Goal: Task Accomplishment & Management: Manage account settings

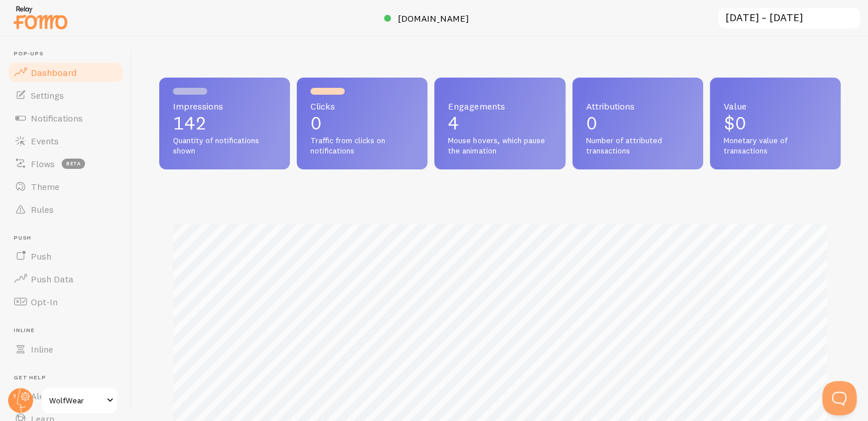
scroll to position [570142, 569769]
click at [68, 92] on link "Settings" at bounding box center [66, 95] width 118 height 23
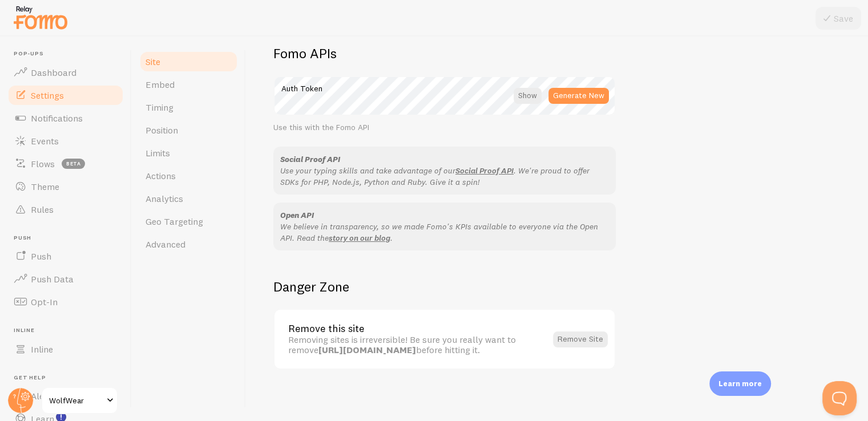
scroll to position [655, 0]
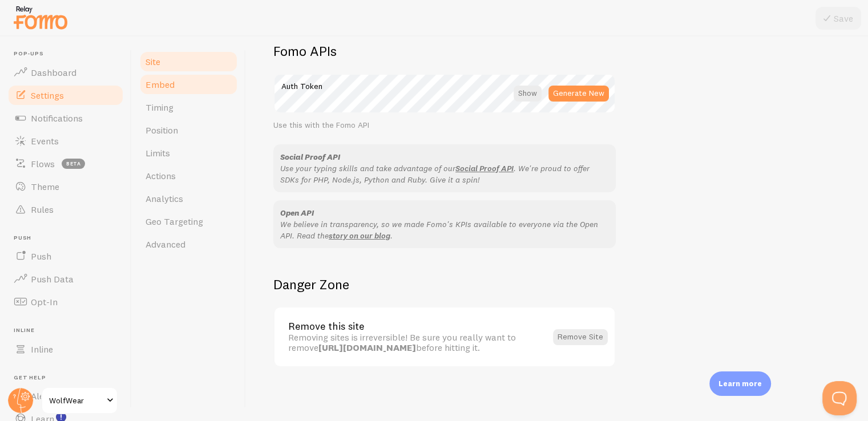
click at [172, 80] on span "Embed" at bounding box center [159, 84] width 29 height 11
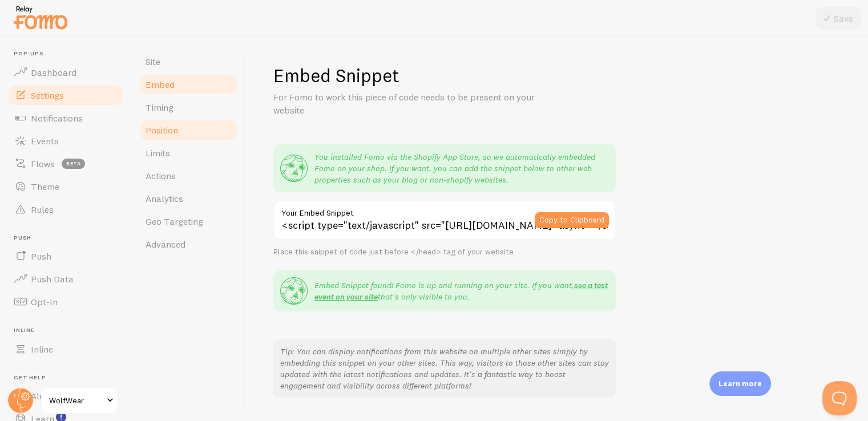
click at [171, 123] on link "Position" at bounding box center [189, 130] width 100 height 23
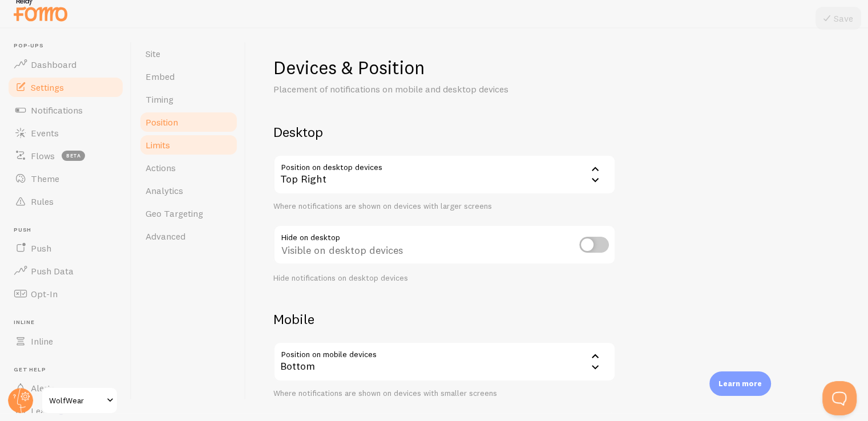
click at [171, 141] on link "Limits" at bounding box center [189, 144] width 100 height 23
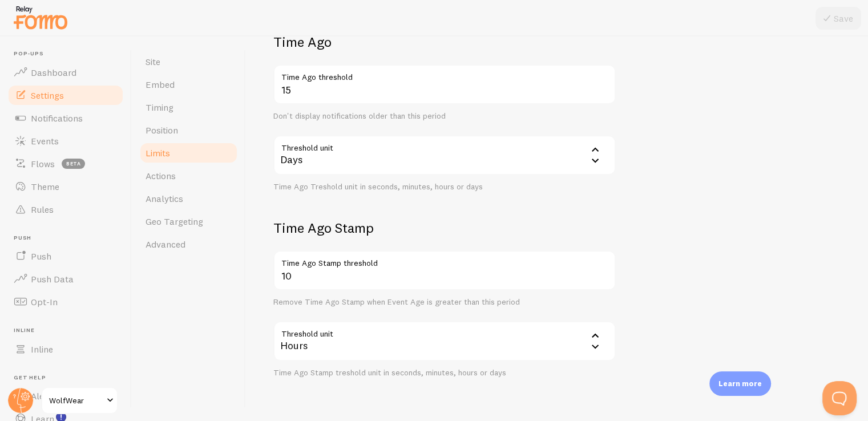
scroll to position [318, 0]
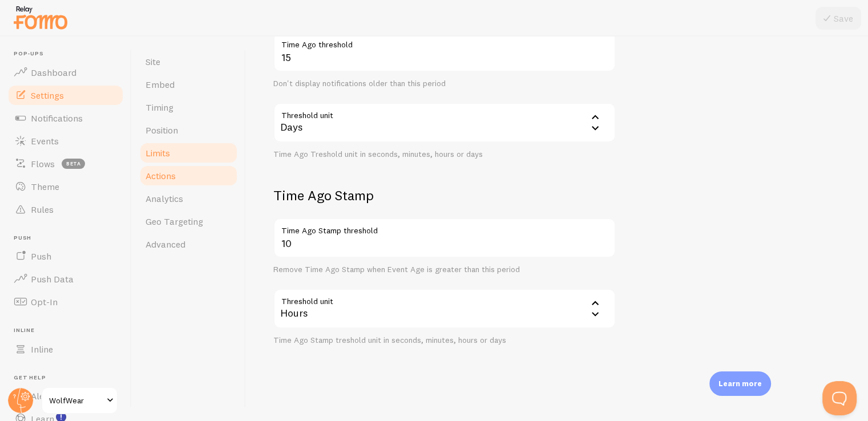
click at [181, 183] on link "Actions" at bounding box center [189, 175] width 100 height 23
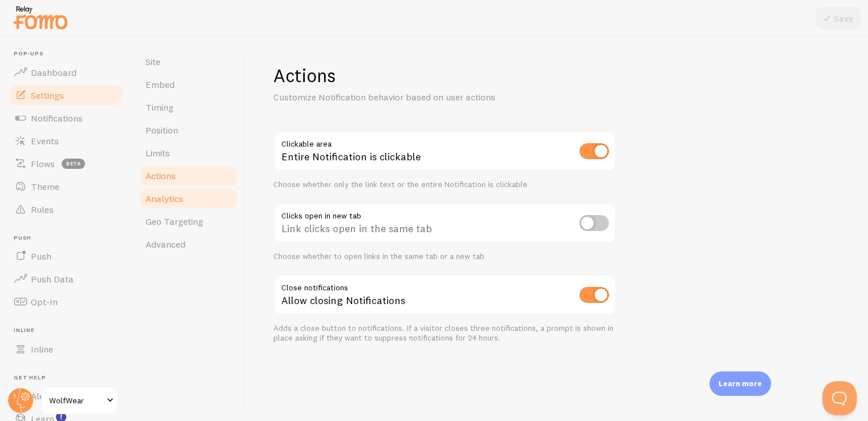
click at [197, 204] on link "Analytics" at bounding box center [189, 198] width 100 height 23
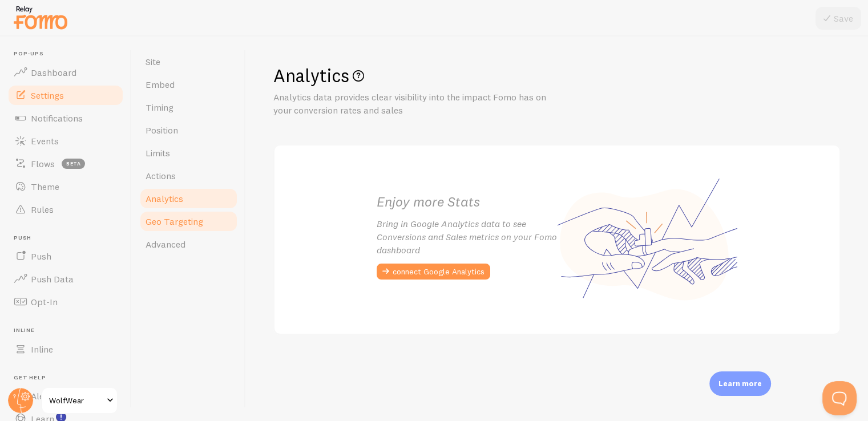
click at [197, 229] on link "Geo Targeting" at bounding box center [189, 221] width 100 height 23
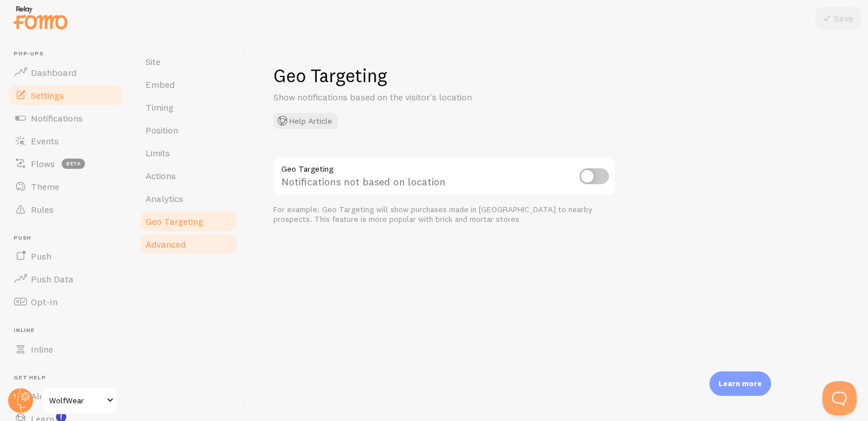
click at [184, 247] on span "Advanced" at bounding box center [165, 243] width 40 height 11
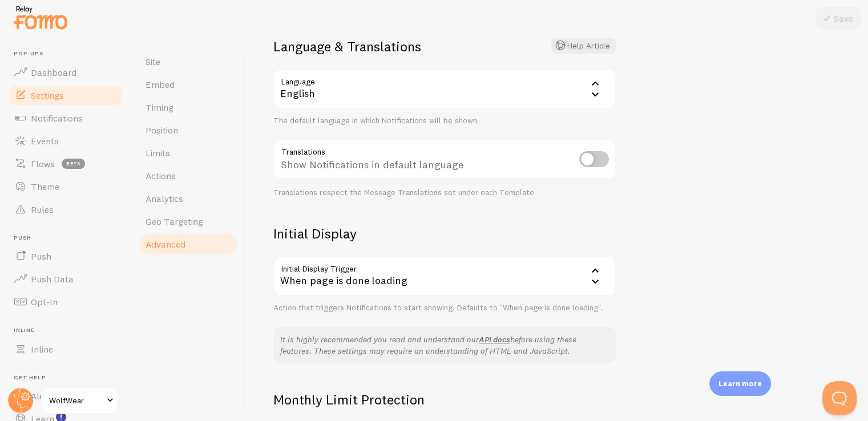
scroll to position [228, 0]
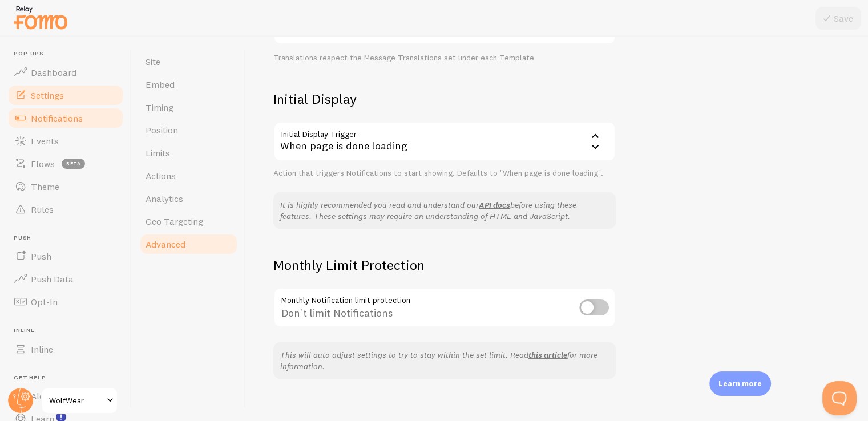
click at [76, 122] on span "Notifications" at bounding box center [57, 117] width 52 height 11
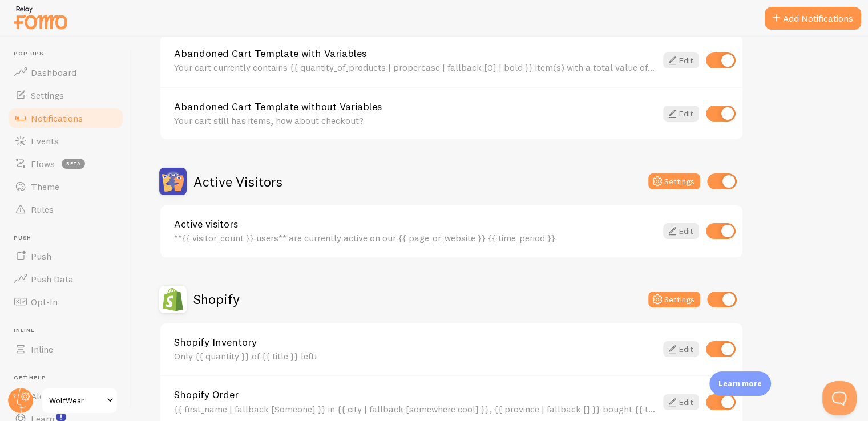
scroll to position [171, 0]
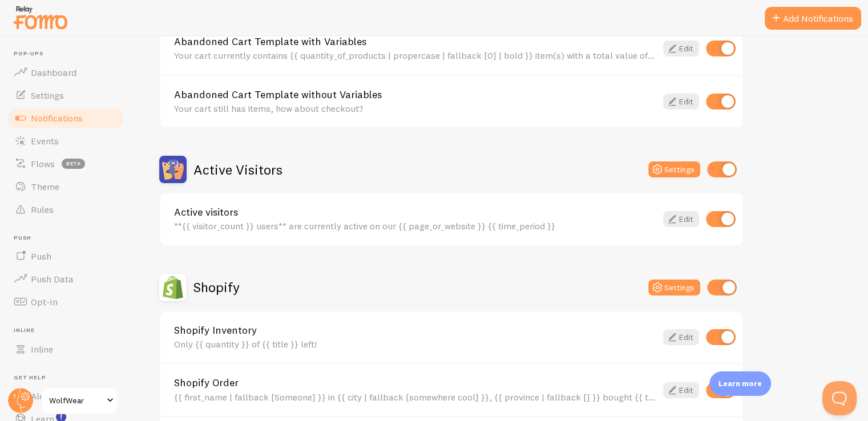
click at [729, 170] on input "checkbox" at bounding box center [722, 169] width 30 height 16
checkbox input "false"
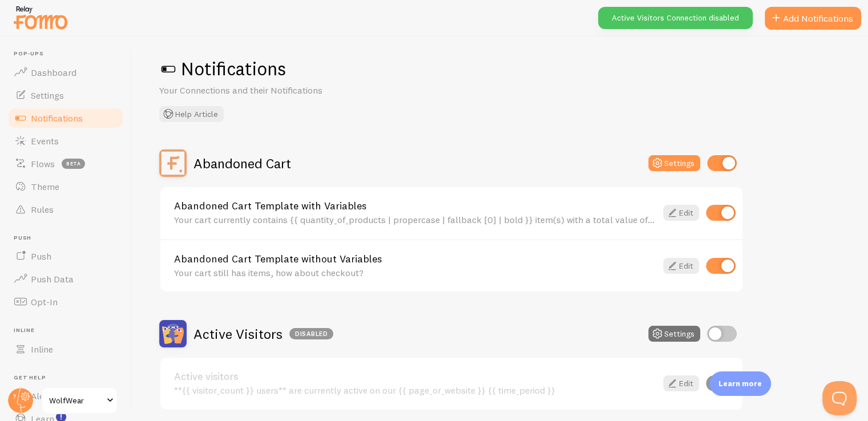
scroll to position [0, 0]
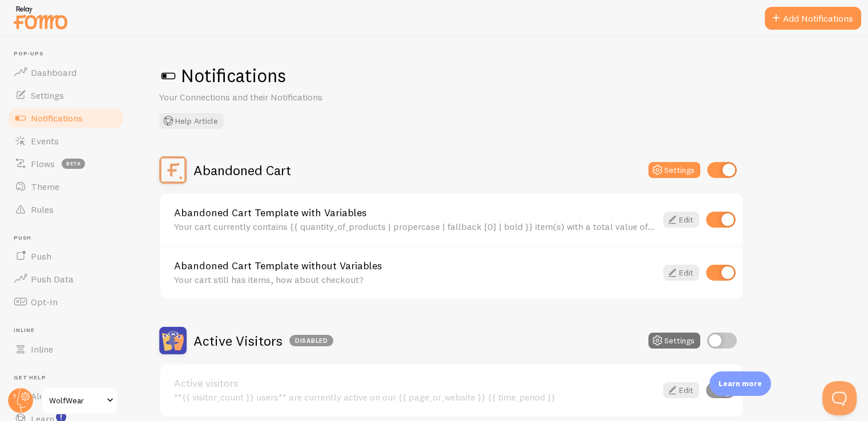
click at [721, 172] on input "checkbox" at bounding box center [722, 170] width 30 height 16
checkbox input "false"
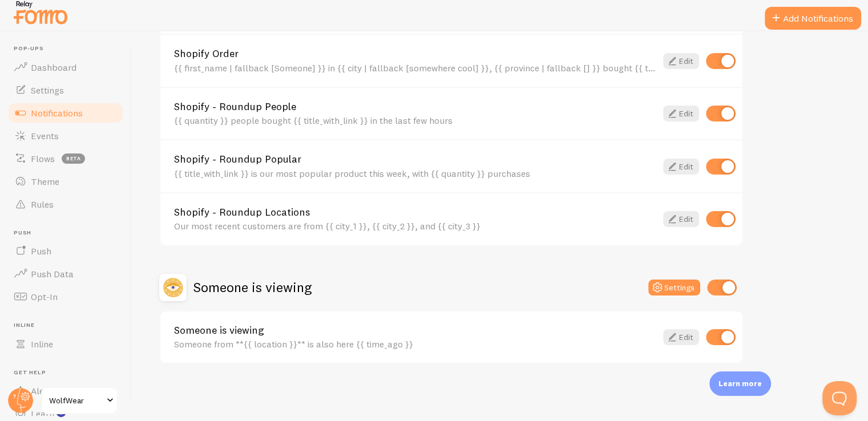
scroll to position [8, 0]
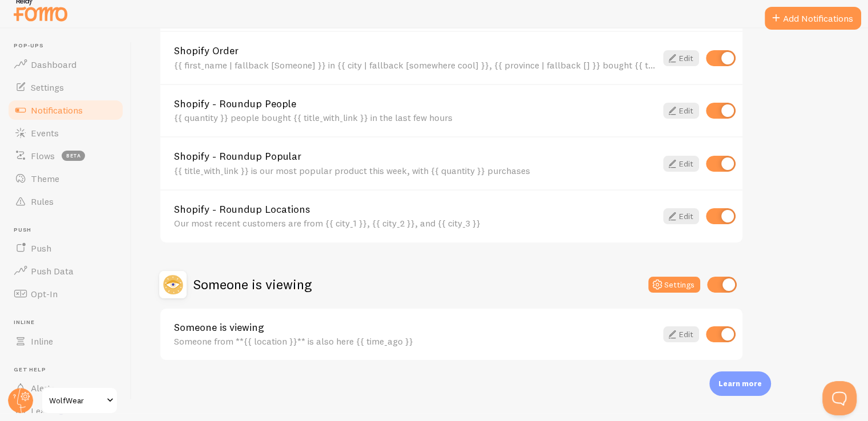
click at [730, 277] on input "checkbox" at bounding box center [722, 285] width 30 height 16
checkbox input "false"
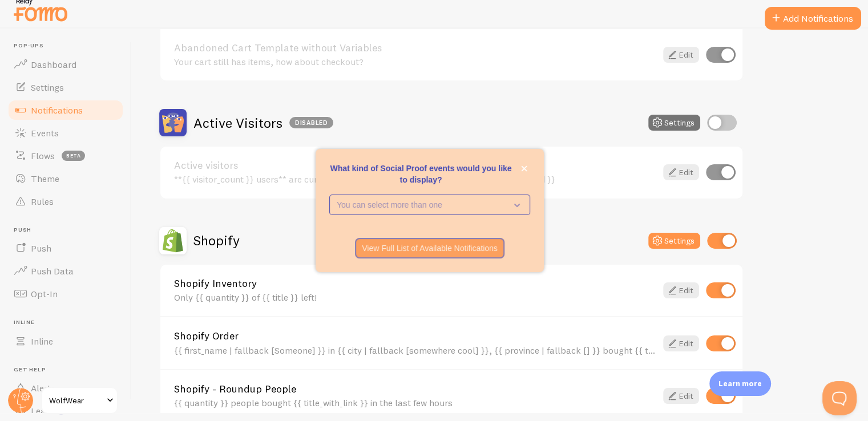
scroll to position [153, 0]
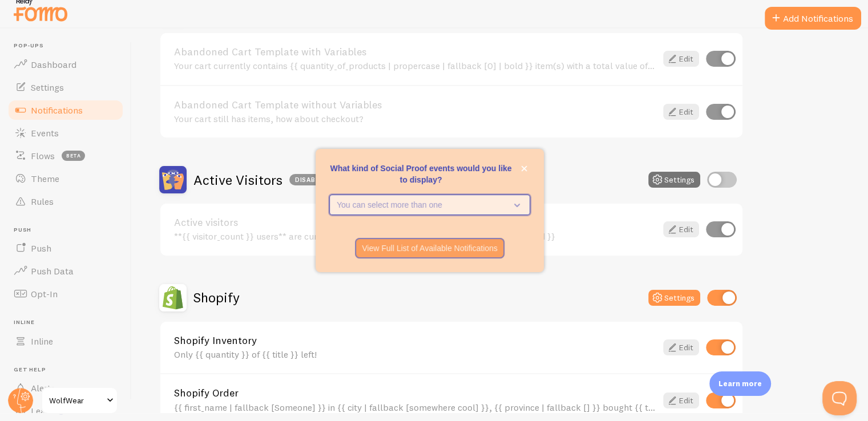
click at [516, 207] on icon "What kind of Social Proof events would you like to display?" at bounding box center [517, 205] width 6 height 3
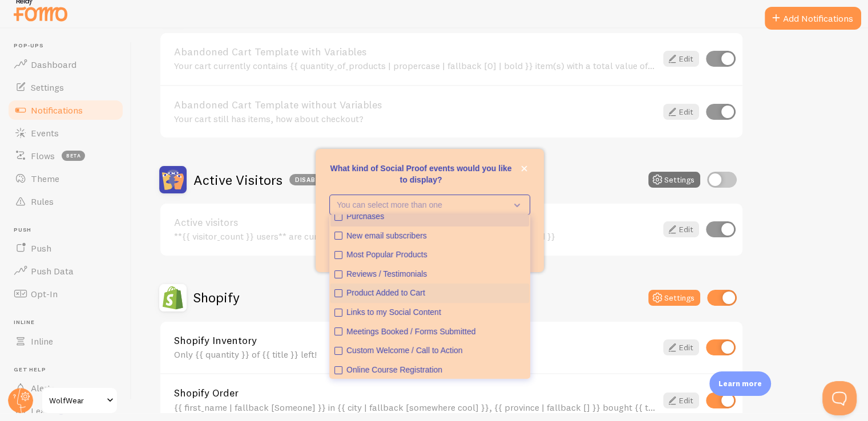
scroll to position [0, 0]
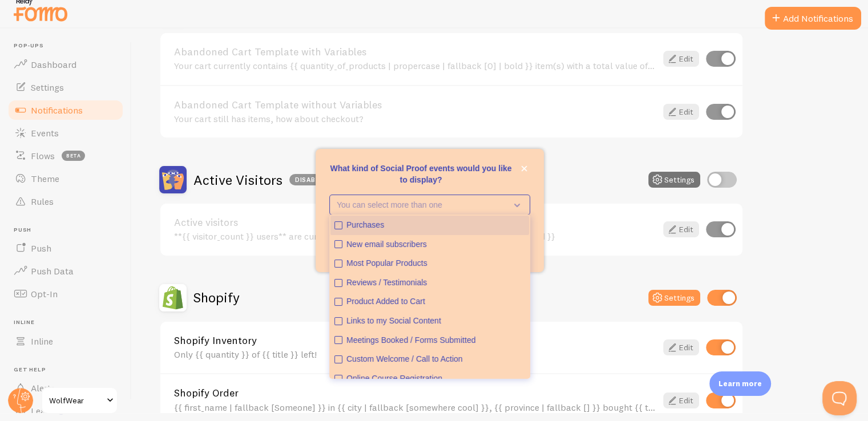
click at [479, 229] on div "Purchases" at bounding box center [435, 225] width 179 height 11
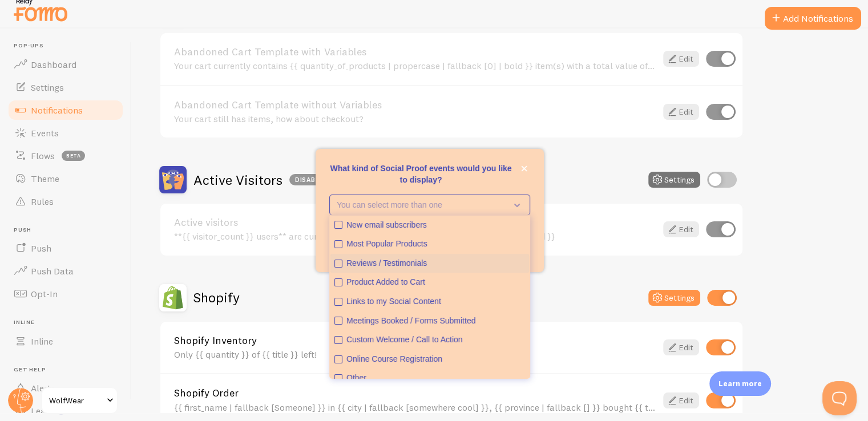
scroll to position [30, 0]
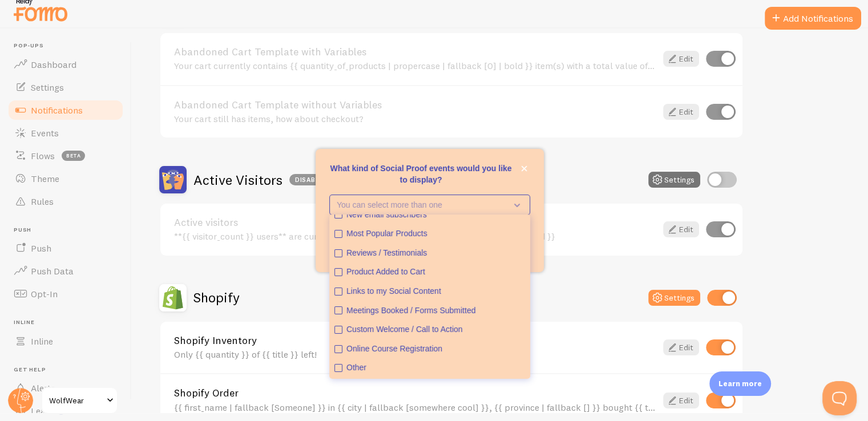
click at [555, 208] on div "Active visitors **{{ visitor_count }} users** are currently active on our {{ pa…" at bounding box center [451, 230] width 582 height 52
click at [500, 174] on p "What kind of Social Proof events would you like to display?" at bounding box center [429, 174] width 201 height 23
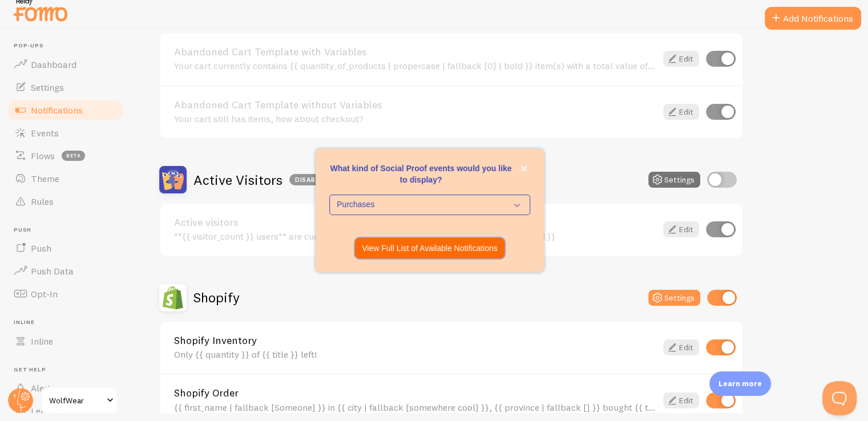
click at [465, 243] on p "View Full List of Available Notifications" at bounding box center [430, 247] width 136 height 11
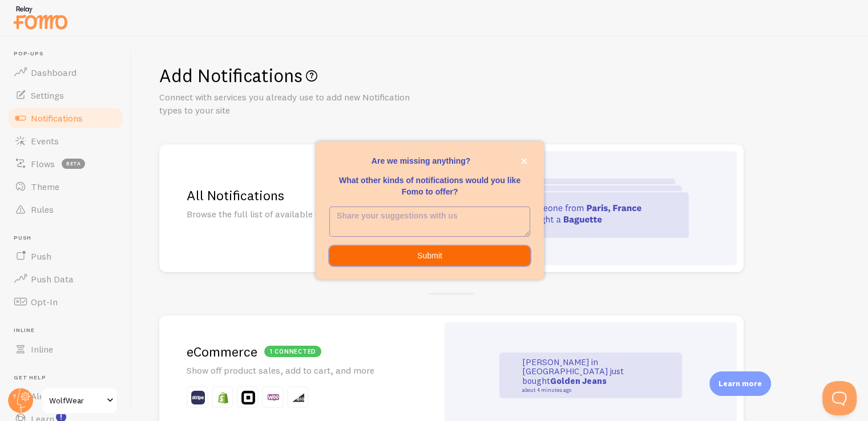
click at [461, 256] on button "Submit" at bounding box center [429, 256] width 201 height 21
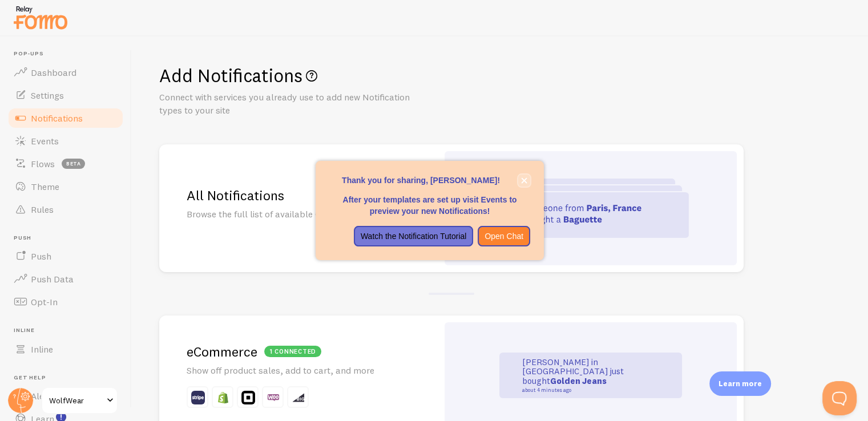
click at [524, 177] on icon "close," at bounding box center [524, 180] width 6 height 6
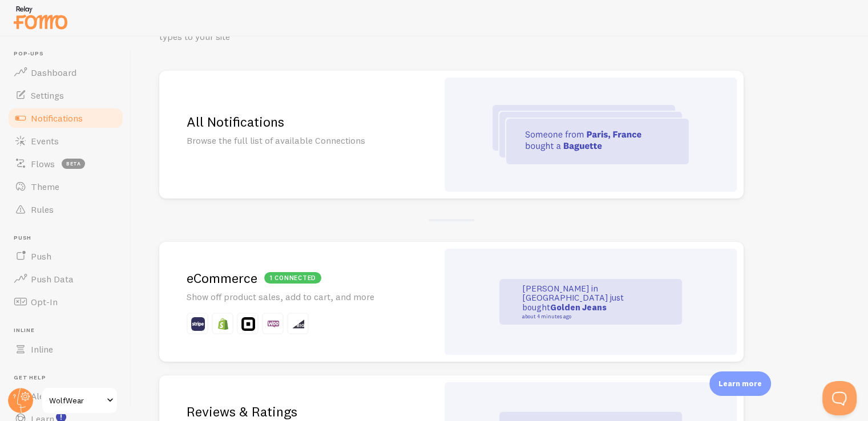
scroll to position [171, 0]
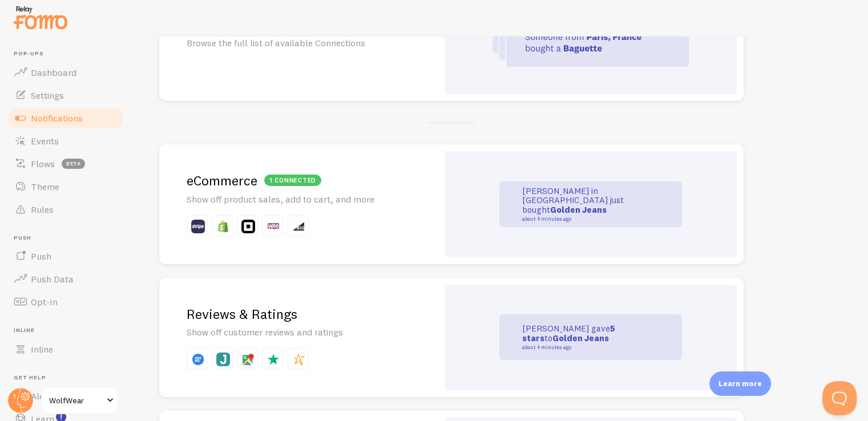
click at [508, 197] on div "[PERSON_NAME] in [GEOGRAPHIC_DATA] just bought Golden Jeans about 4 minutes ago" at bounding box center [590, 204] width 183 height 46
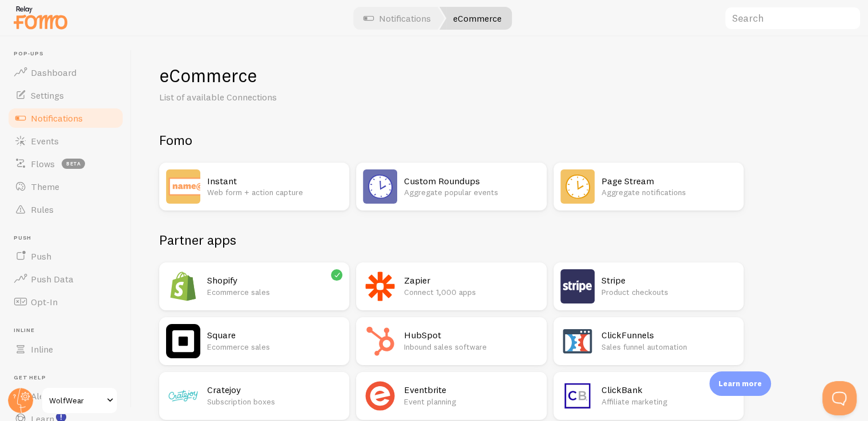
click at [265, 272] on div "Shopify Ecommerce sales" at bounding box center [274, 286] width 135 height 34
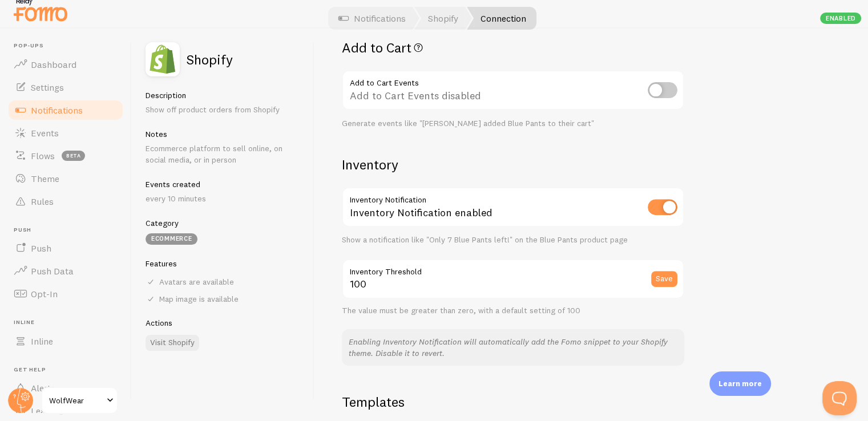
scroll to position [399, 0]
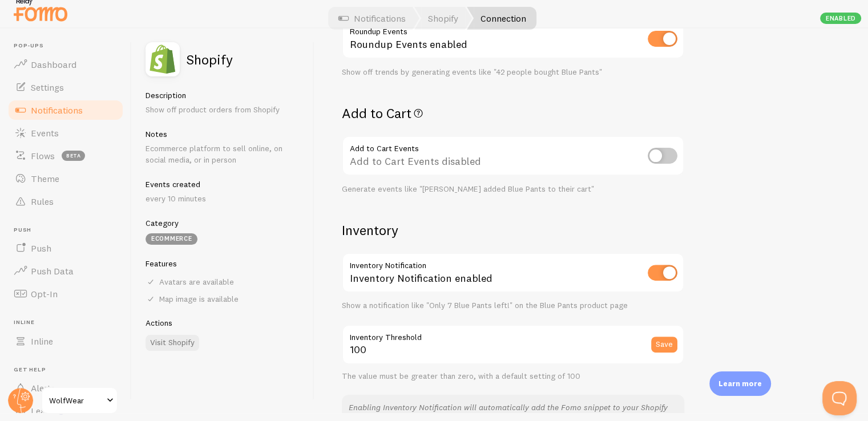
click at [673, 151] on input "checkbox" at bounding box center [662, 156] width 30 height 16
checkbox input "true"
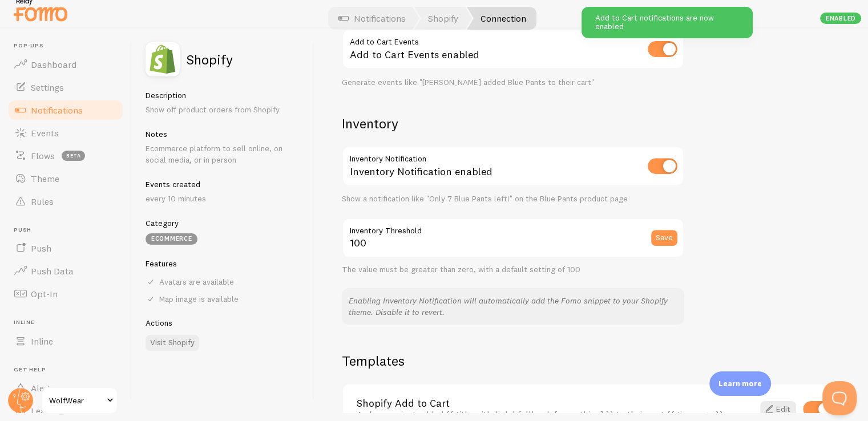
scroll to position [513, 0]
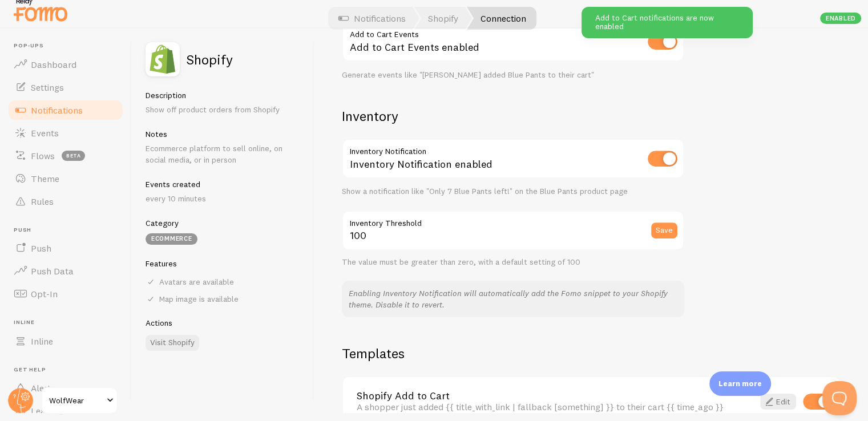
click at [667, 159] on input "checkbox" at bounding box center [662, 159] width 30 height 16
checkbox input "false"
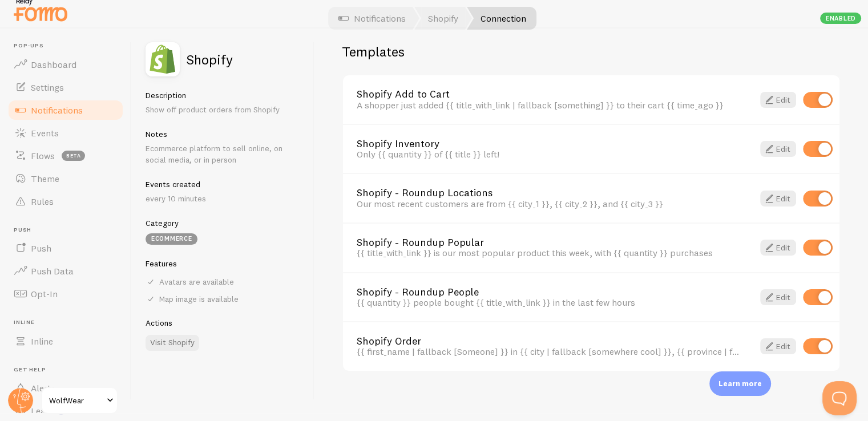
scroll to position [824, 0]
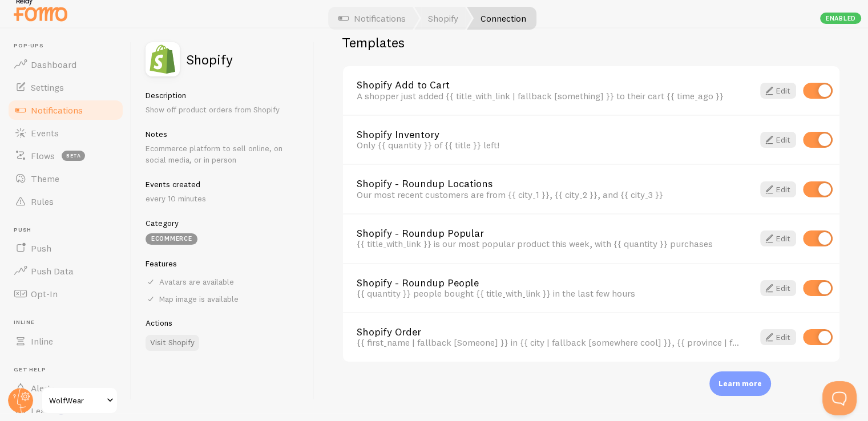
click at [819, 185] on input "checkbox" at bounding box center [818, 189] width 30 height 16
checkbox input "false"
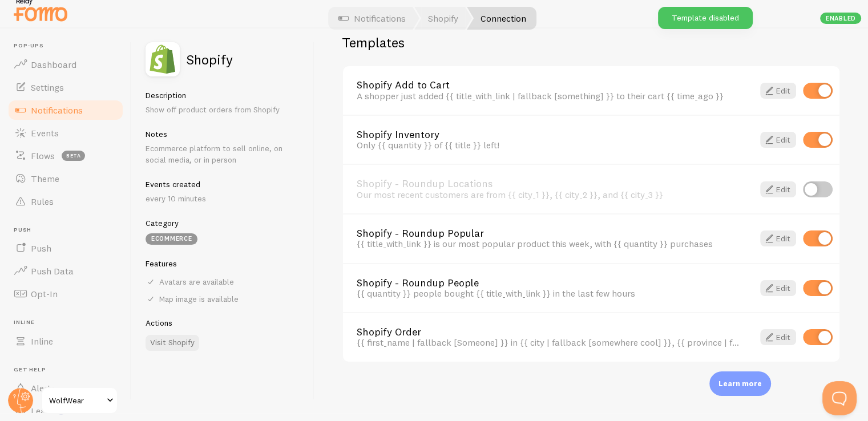
click at [812, 233] on input "checkbox" at bounding box center [818, 238] width 30 height 16
checkbox input "false"
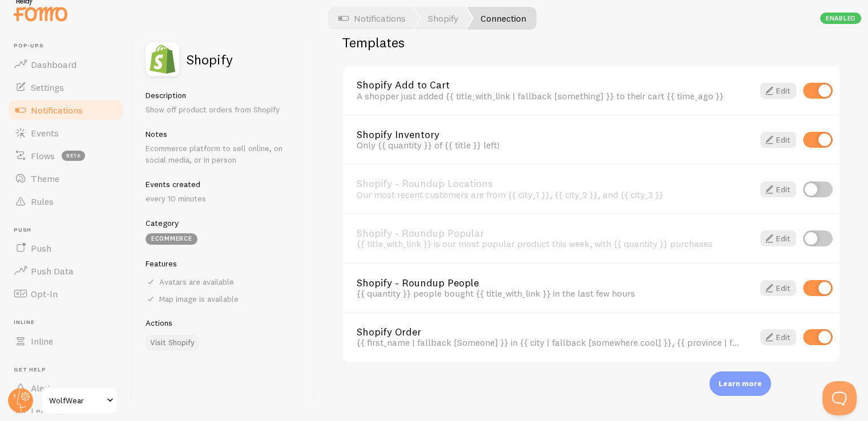
click at [172, 339] on link "Visit Shopify" at bounding box center [172, 343] width 54 height 16
